Goal: Task Accomplishment & Management: Manage account settings

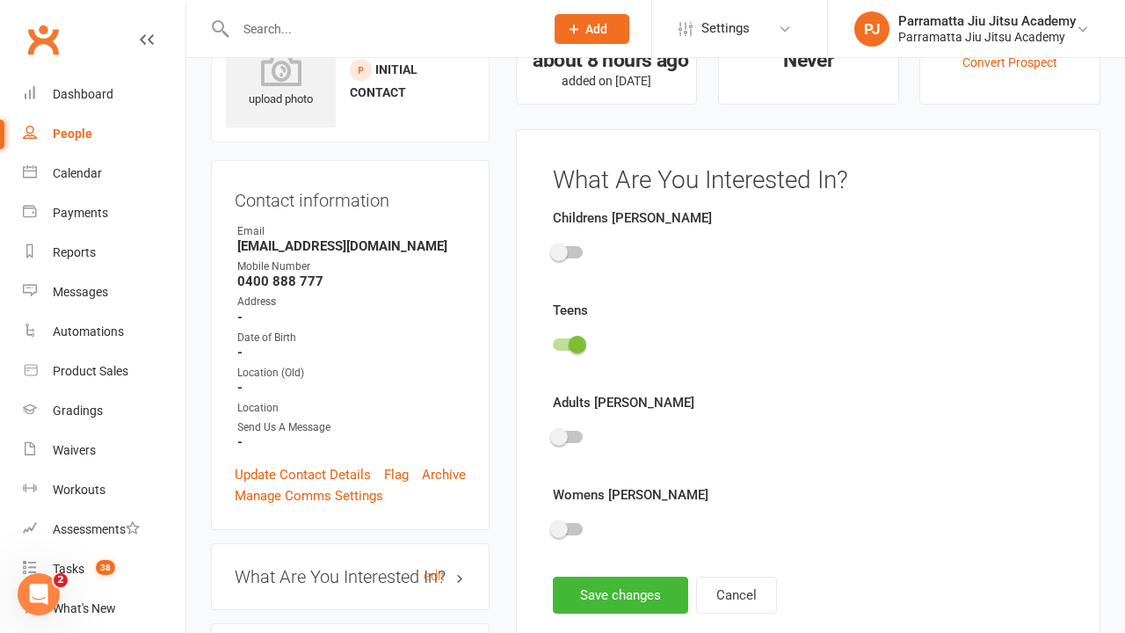
scroll to position [121, 0]
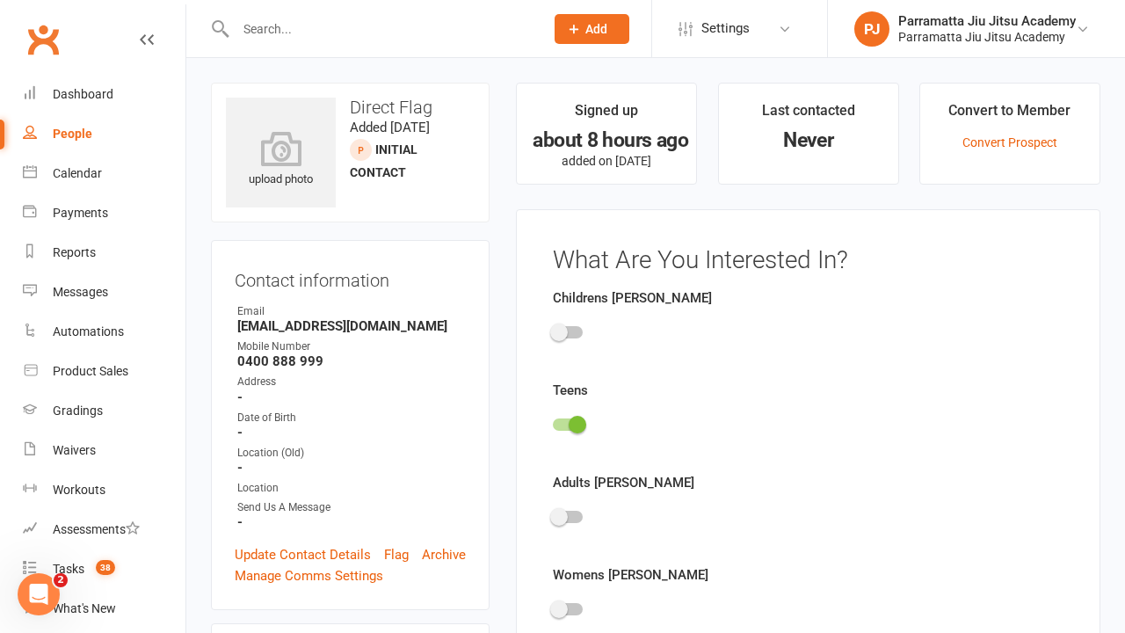
scroll to position [121, 0]
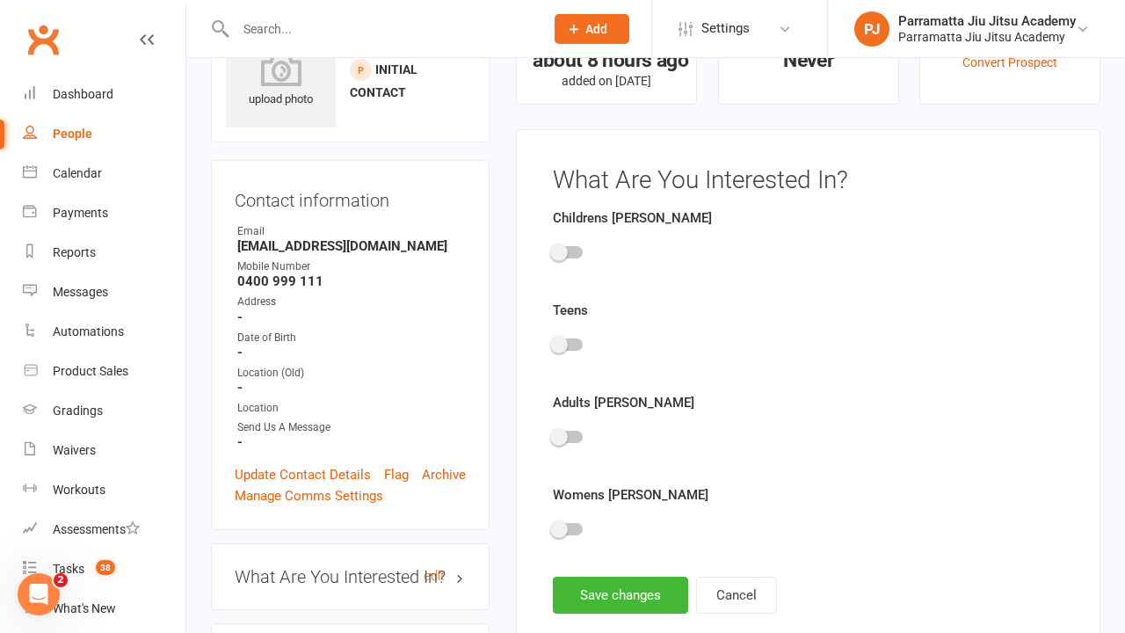
scroll to position [121, 0]
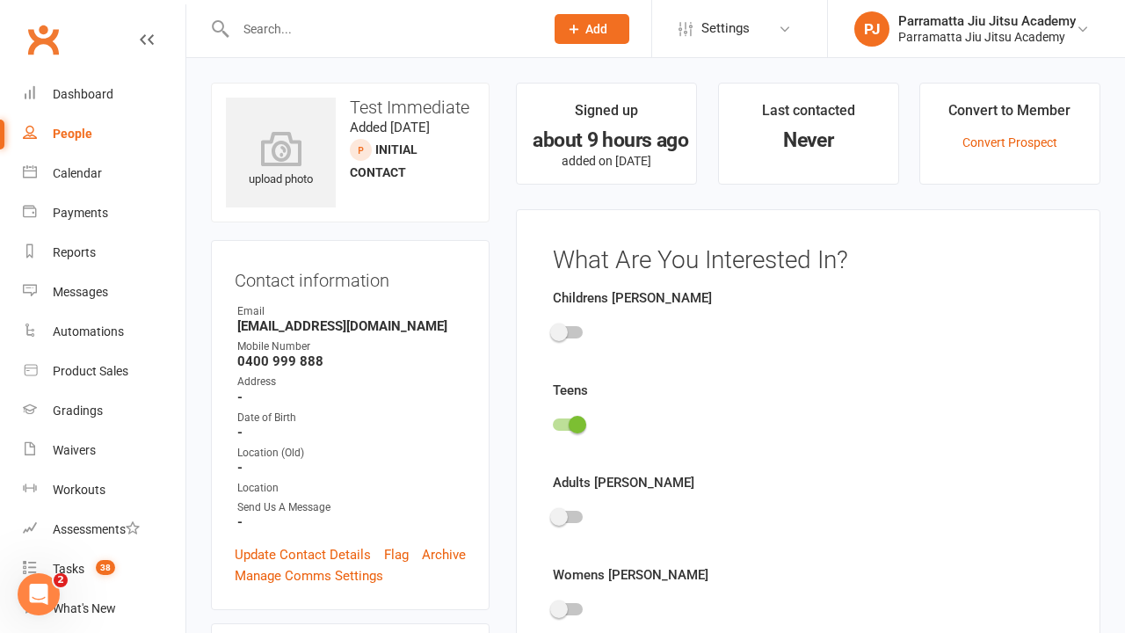
scroll to position [121, 0]
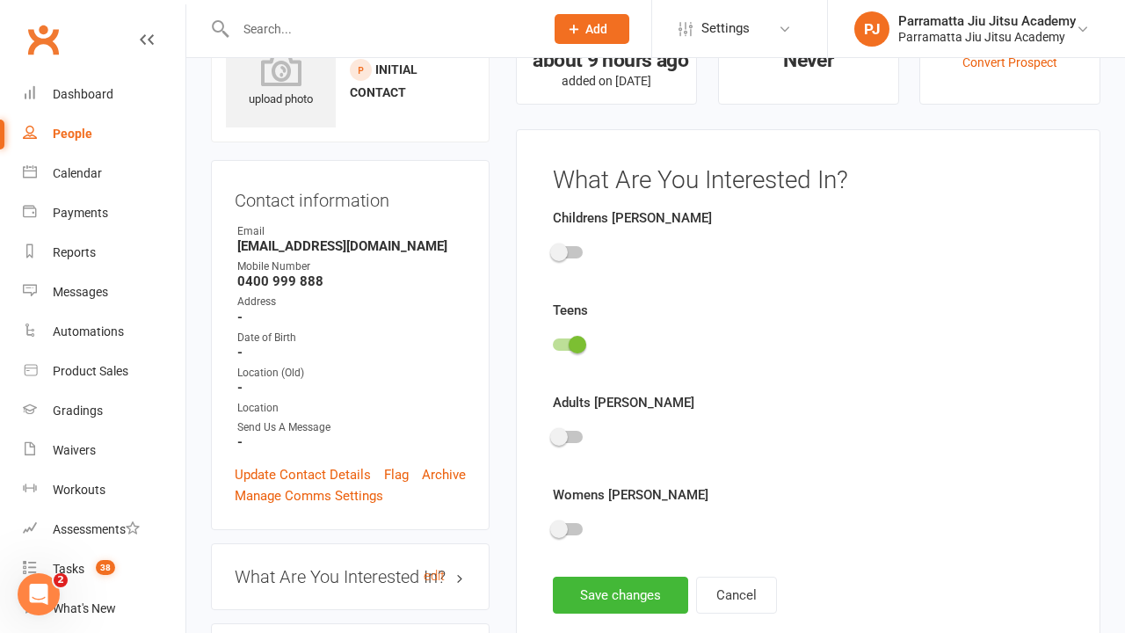
scroll to position [121, 0]
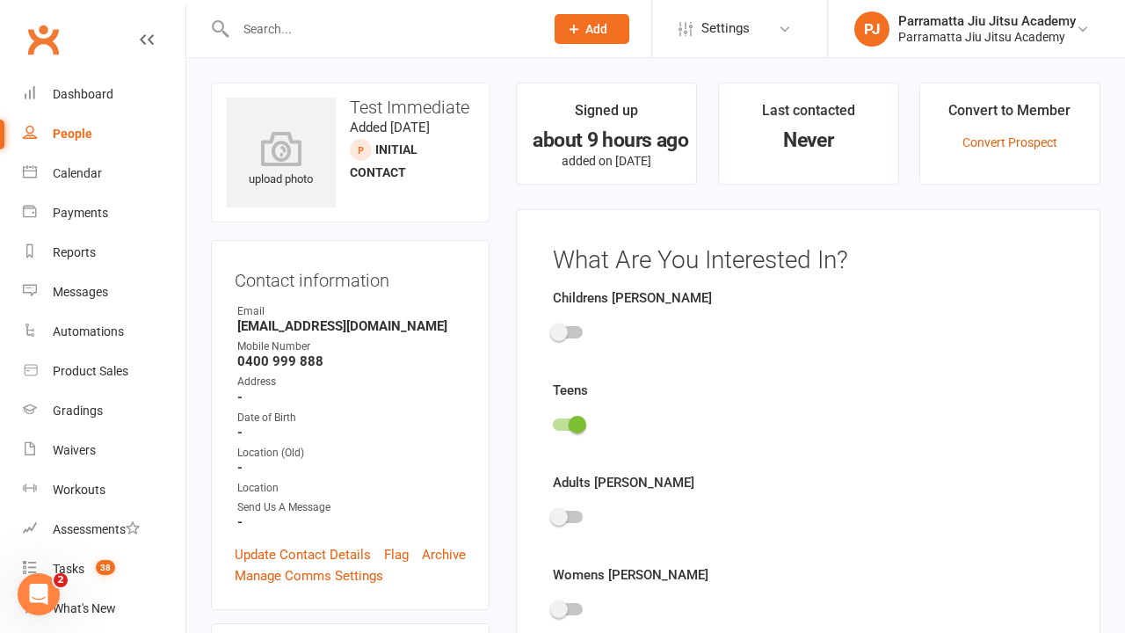
scroll to position [121, 0]
